Goal: Transaction & Acquisition: Obtain resource

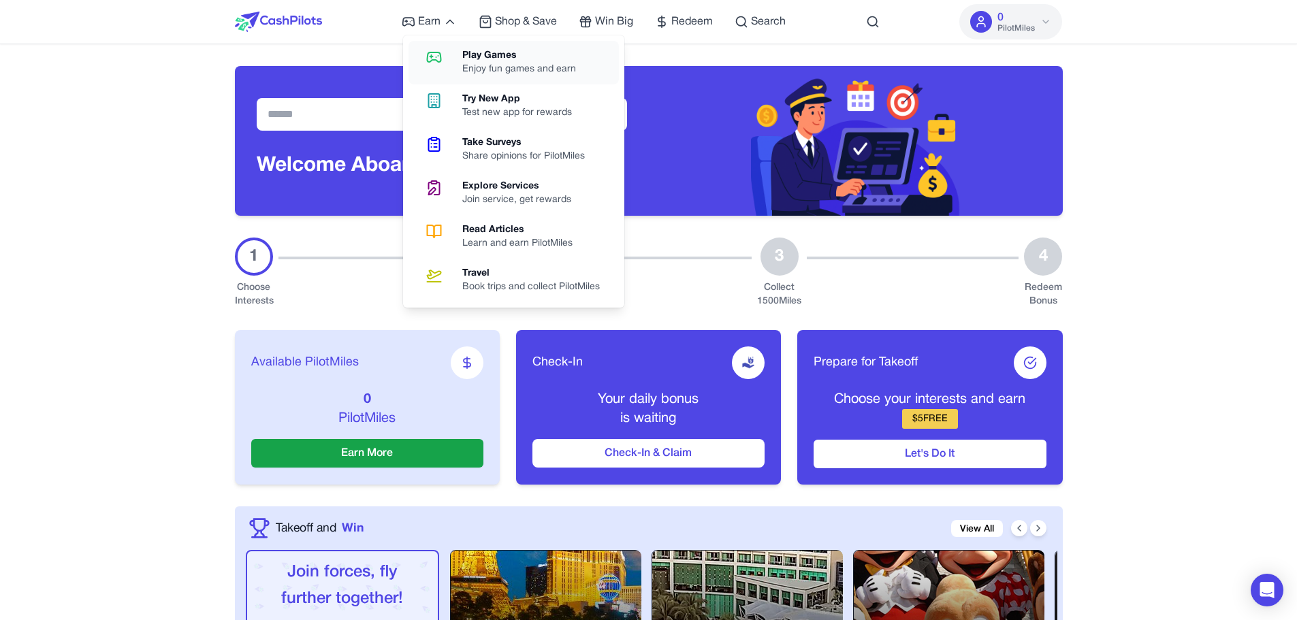
click at [443, 49] on icon at bounding box center [434, 57] width 35 height 16
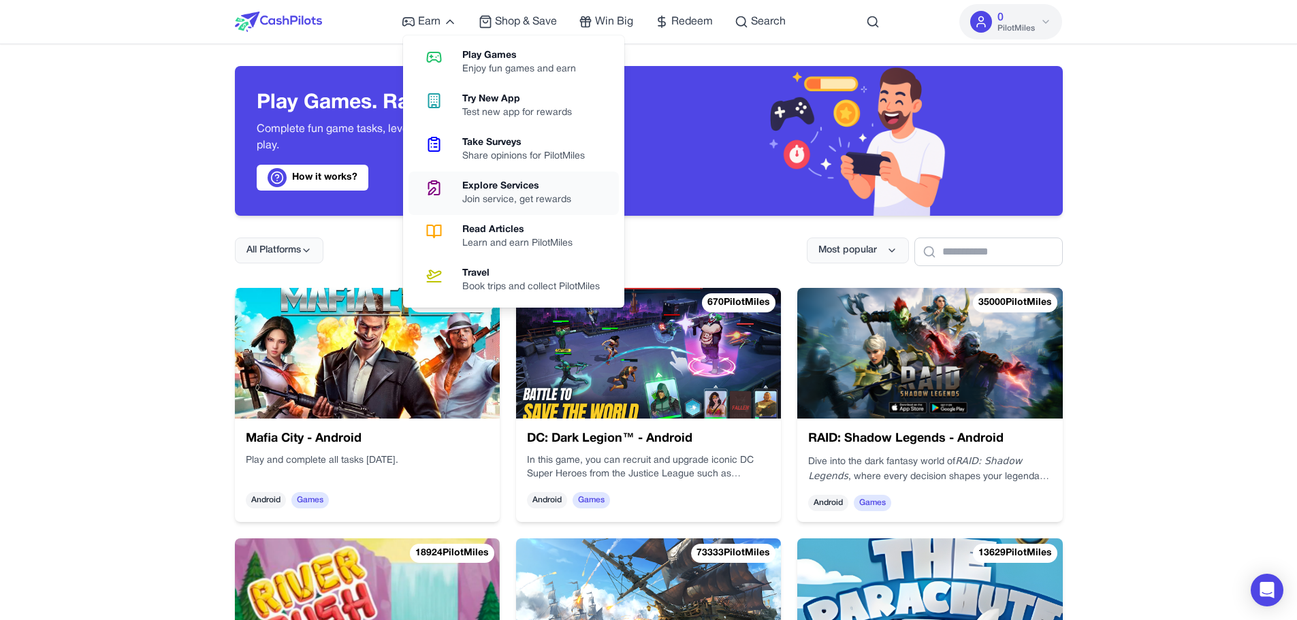
click at [501, 195] on div "Join service, get rewards" at bounding box center [522, 200] width 120 height 14
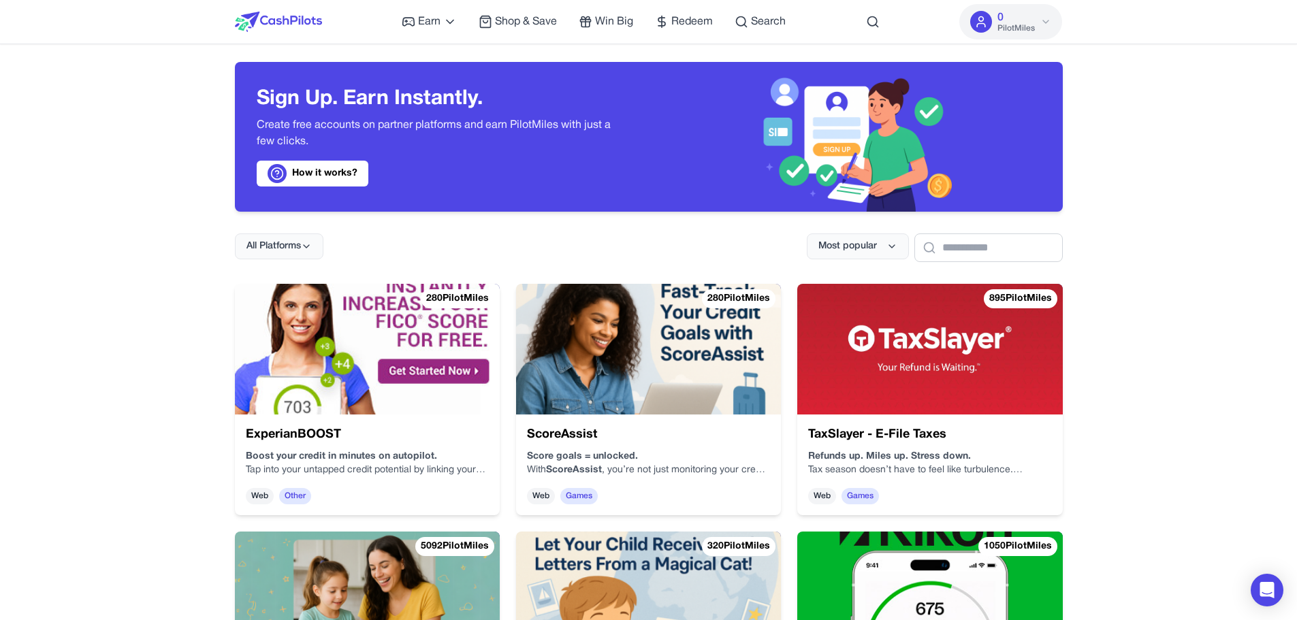
scroll to position [5, 0]
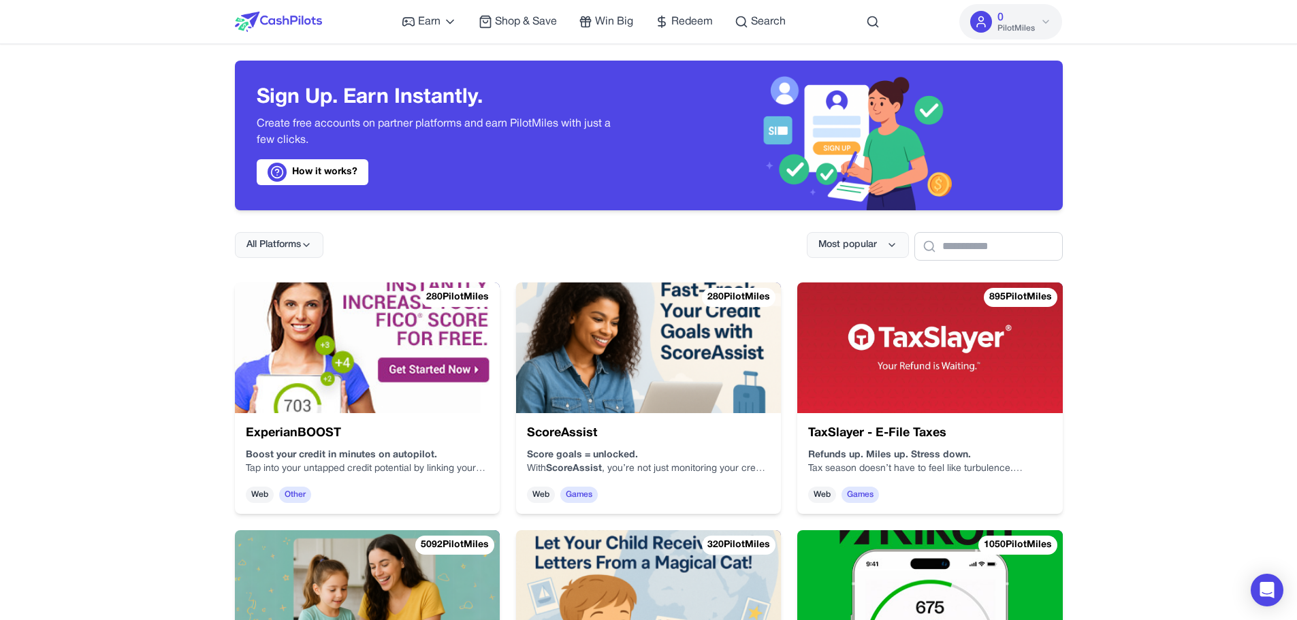
click at [706, 370] on img at bounding box center [648, 348] width 265 height 131
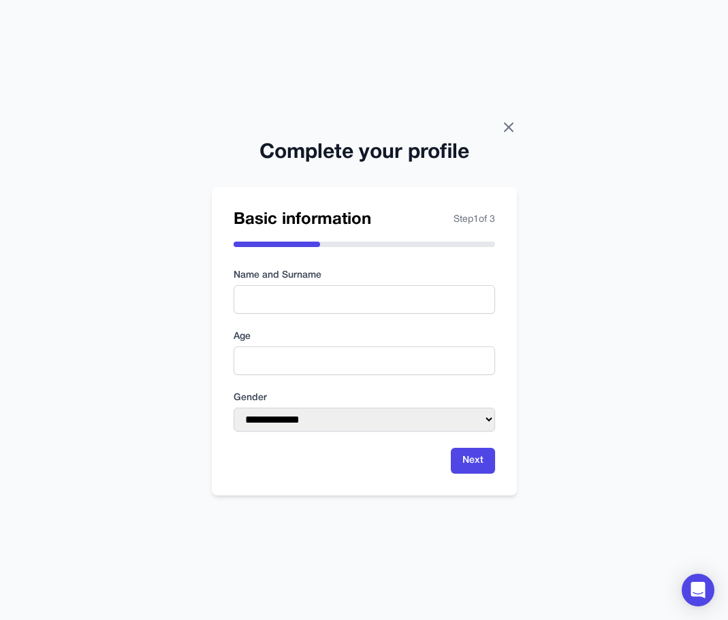
click at [505, 127] on icon at bounding box center [509, 127] width 16 height 16
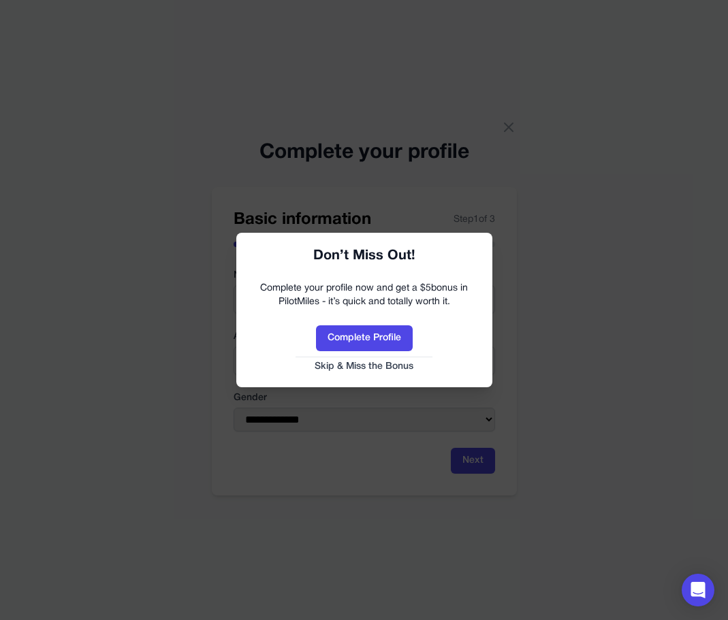
click at [387, 364] on button "Skip & Miss the Bonus" at bounding box center [364, 367] width 229 height 14
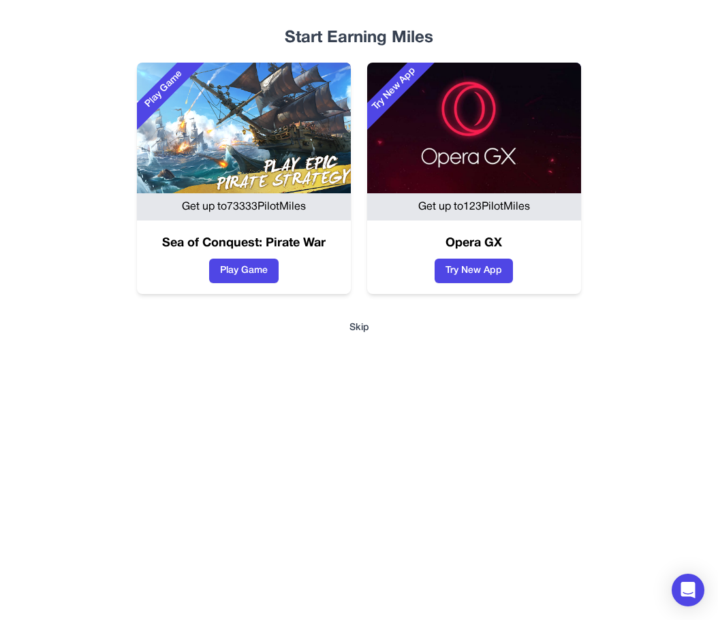
click at [352, 334] on button "Skip" at bounding box center [359, 328] width 674 height 14
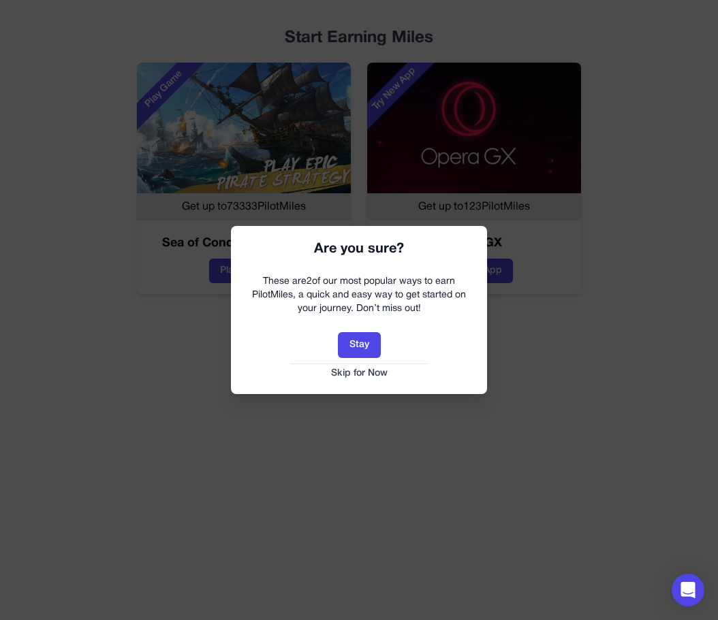
click at [360, 368] on button "Skip for Now" at bounding box center [358, 374] width 229 height 14
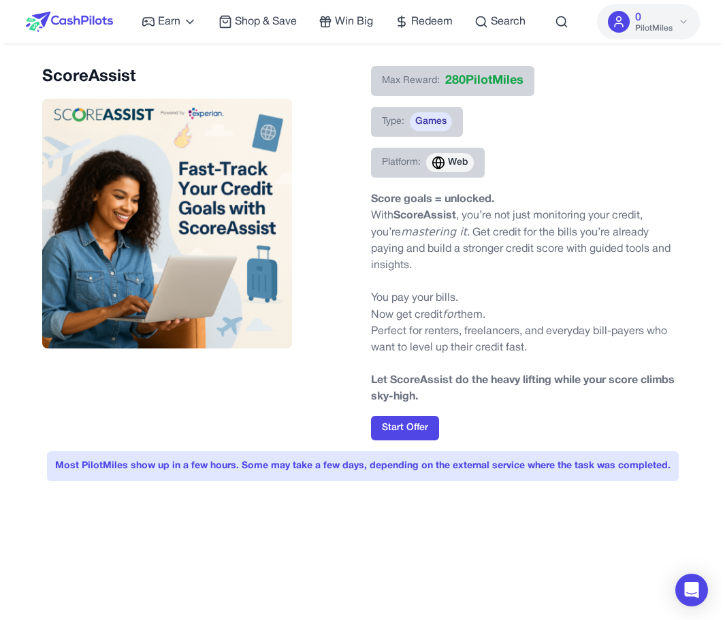
scroll to position [1, 0]
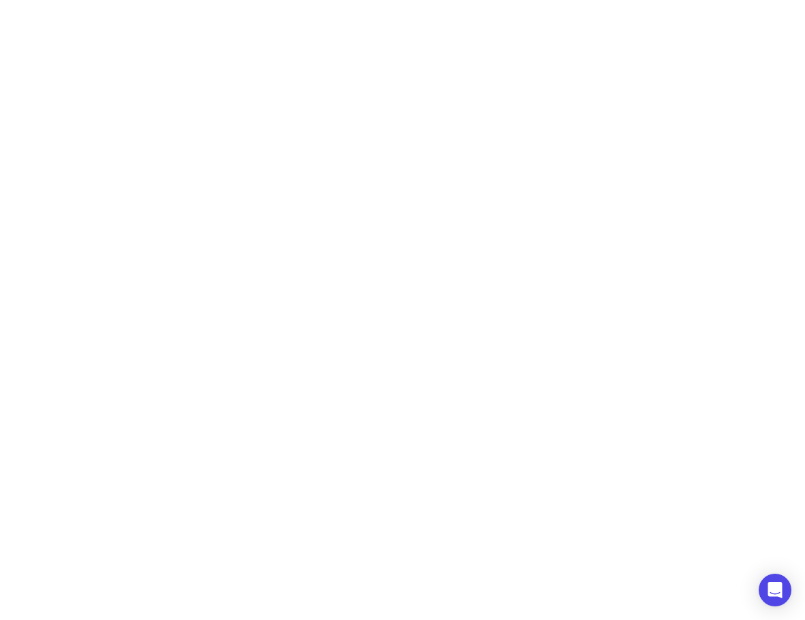
click at [449, 0] on html "**********" at bounding box center [402, 0] width 805 height 0
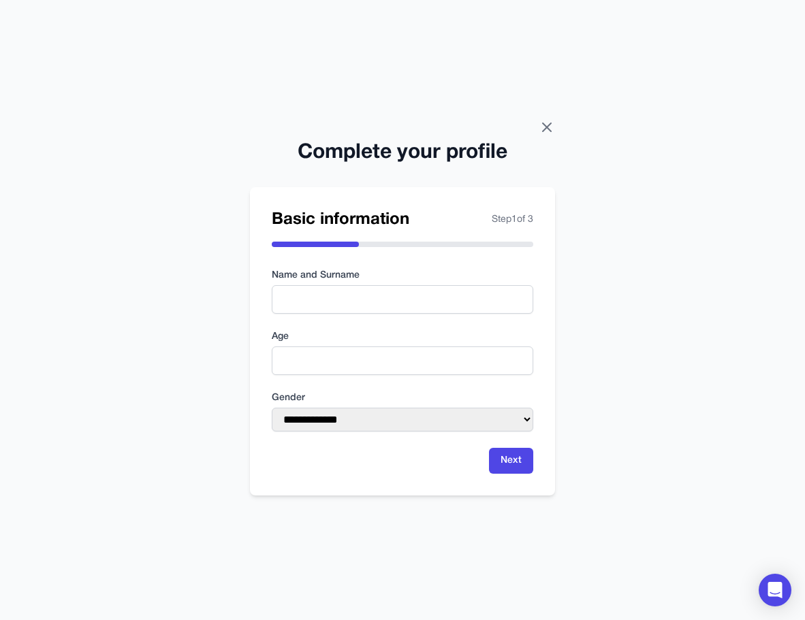
click at [548, 127] on icon at bounding box center [547, 127] width 16 height 16
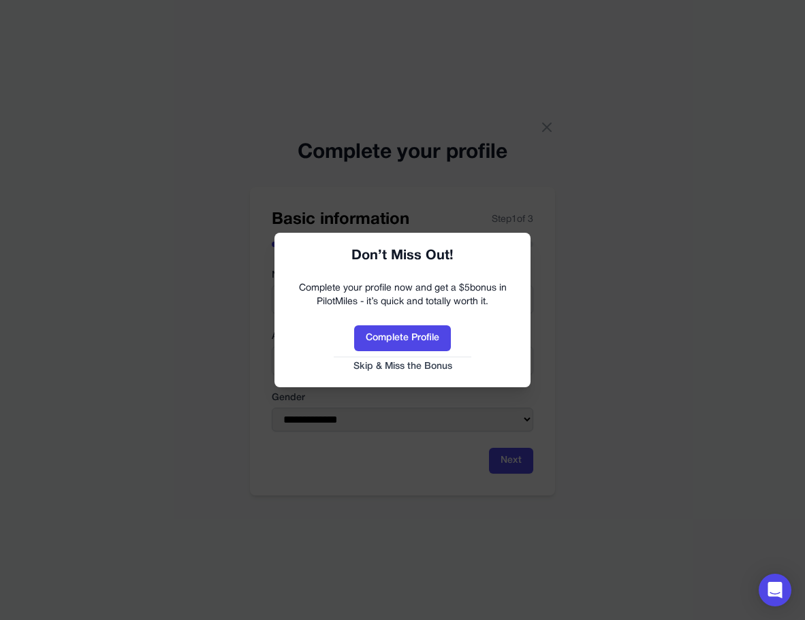
click at [424, 364] on button "Skip & Miss the Bonus" at bounding box center [402, 367] width 229 height 14
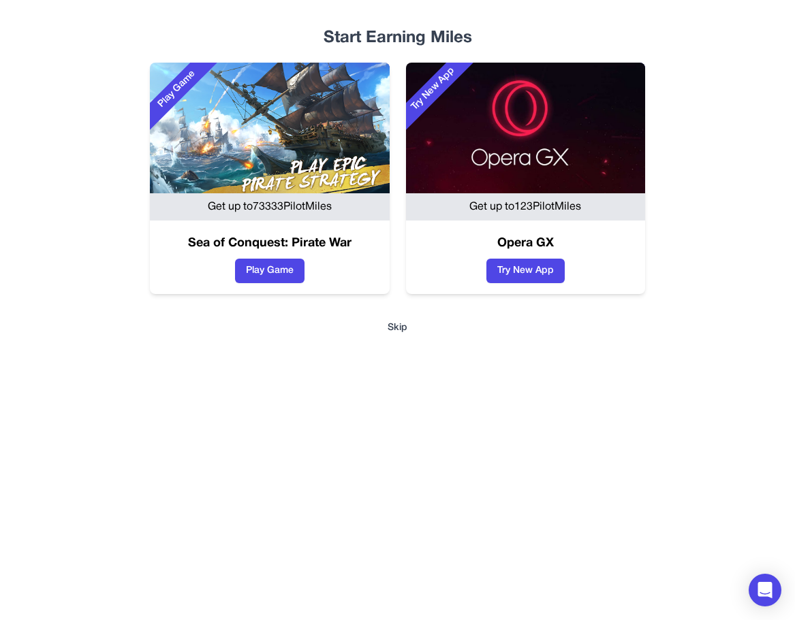
click at [394, 117] on div "Play Game Get up to 73333 PilotMiles Sea of Conquest: Pirate War Play Game Try …" at bounding box center [397, 179] width 751 height 232
click at [400, 322] on button "Skip" at bounding box center [397, 328] width 751 height 14
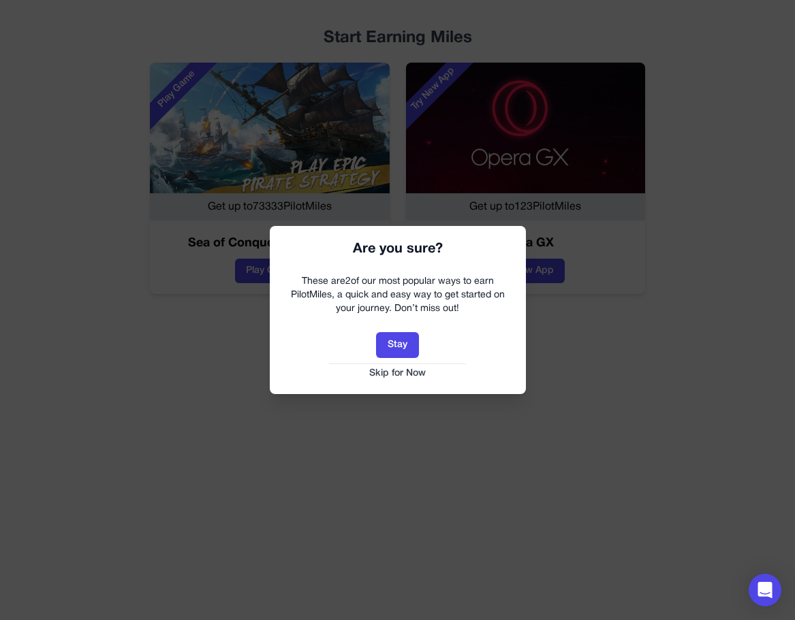
click at [400, 373] on button "Skip for Now" at bounding box center [397, 374] width 229 height 14
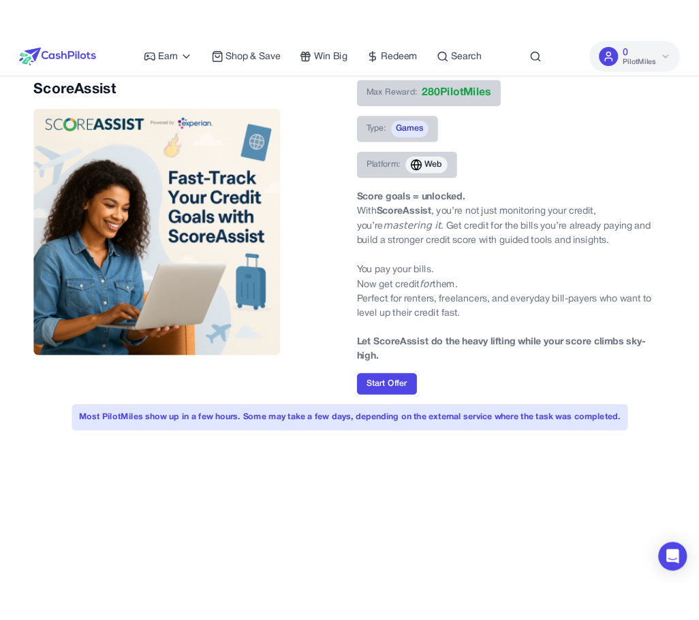
scroll to position [18, 0]
